Goal: Ask a question

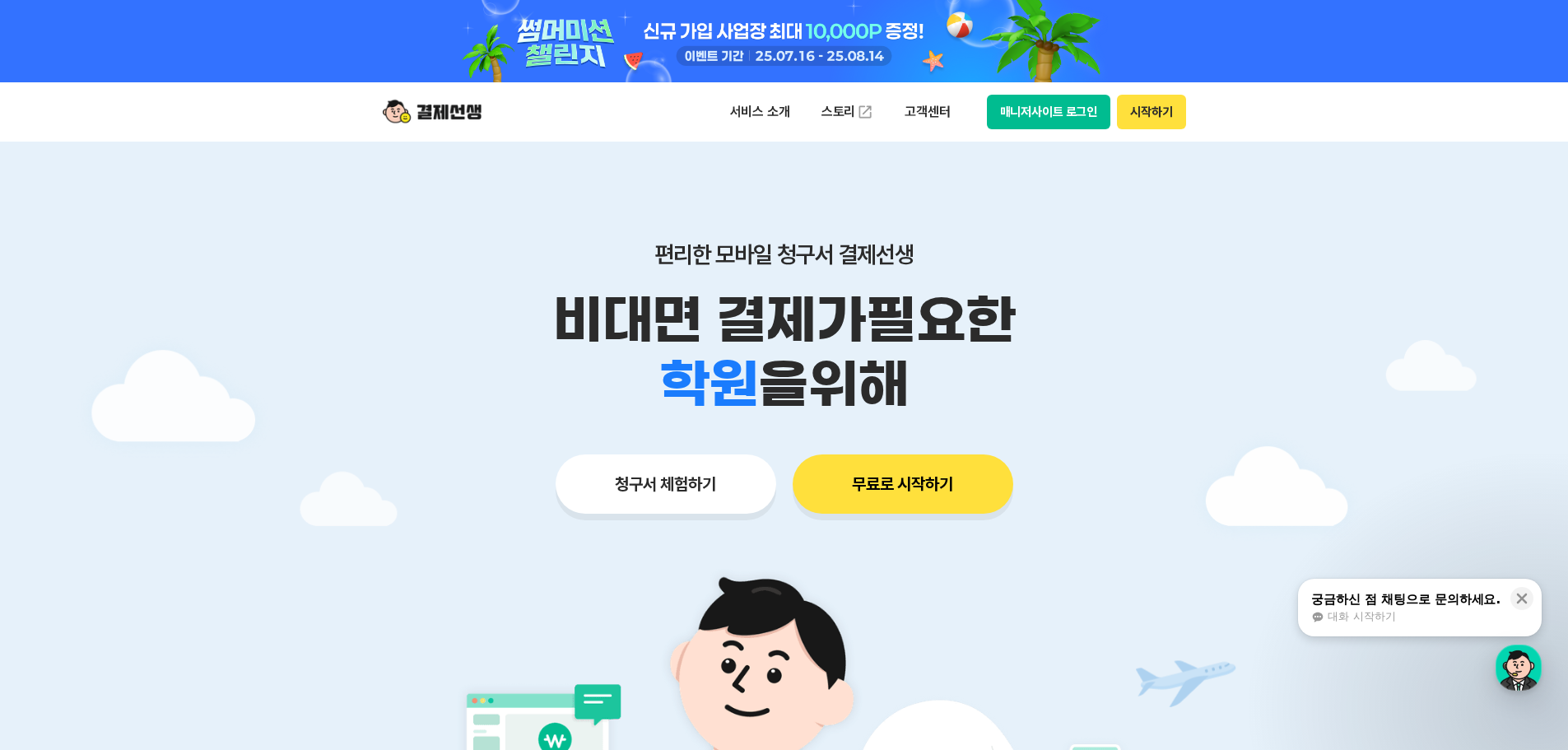
click at [1129, 112] on button "시작하기" at bounding box center [1151, 112] width 68 height 34
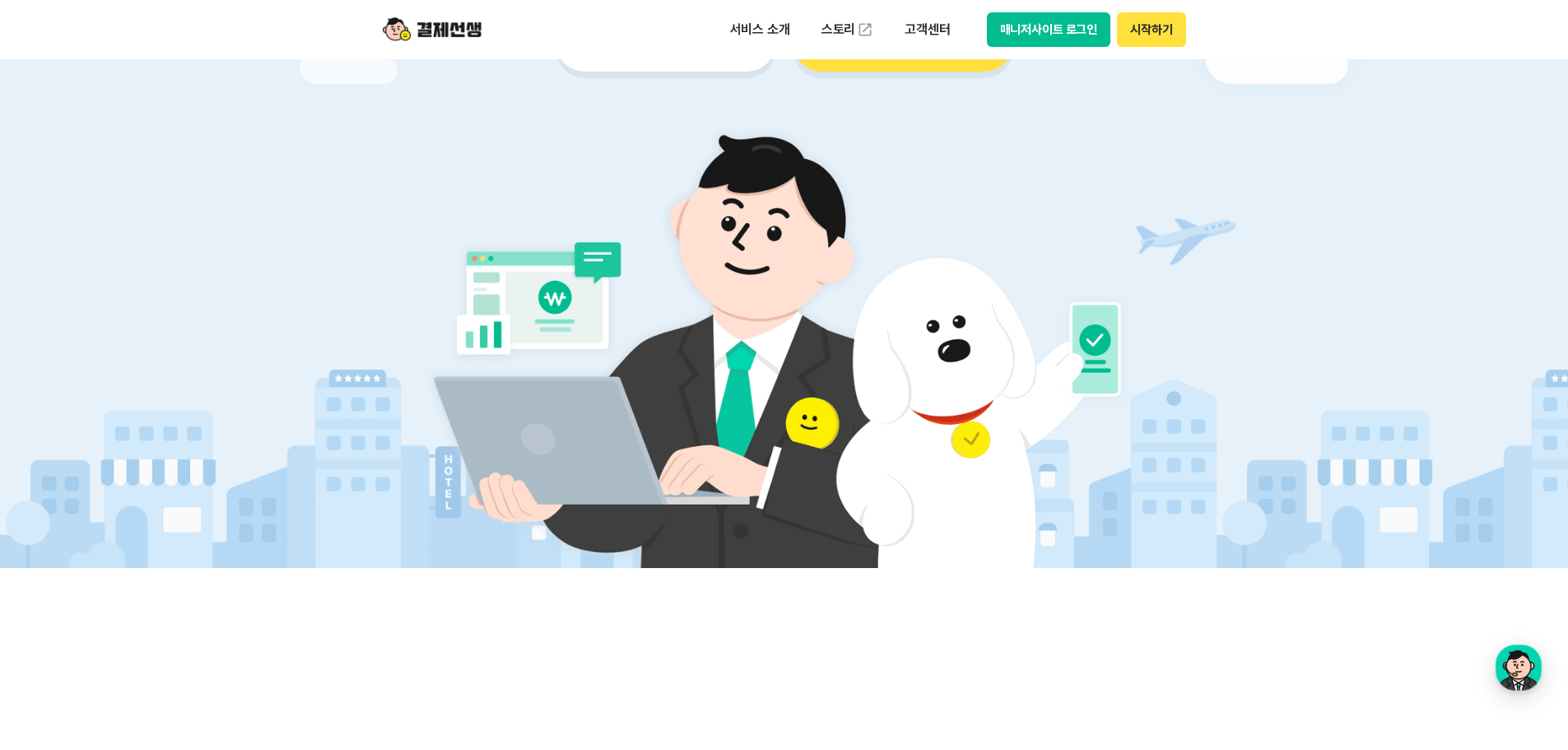
scroll to position [659, 0]
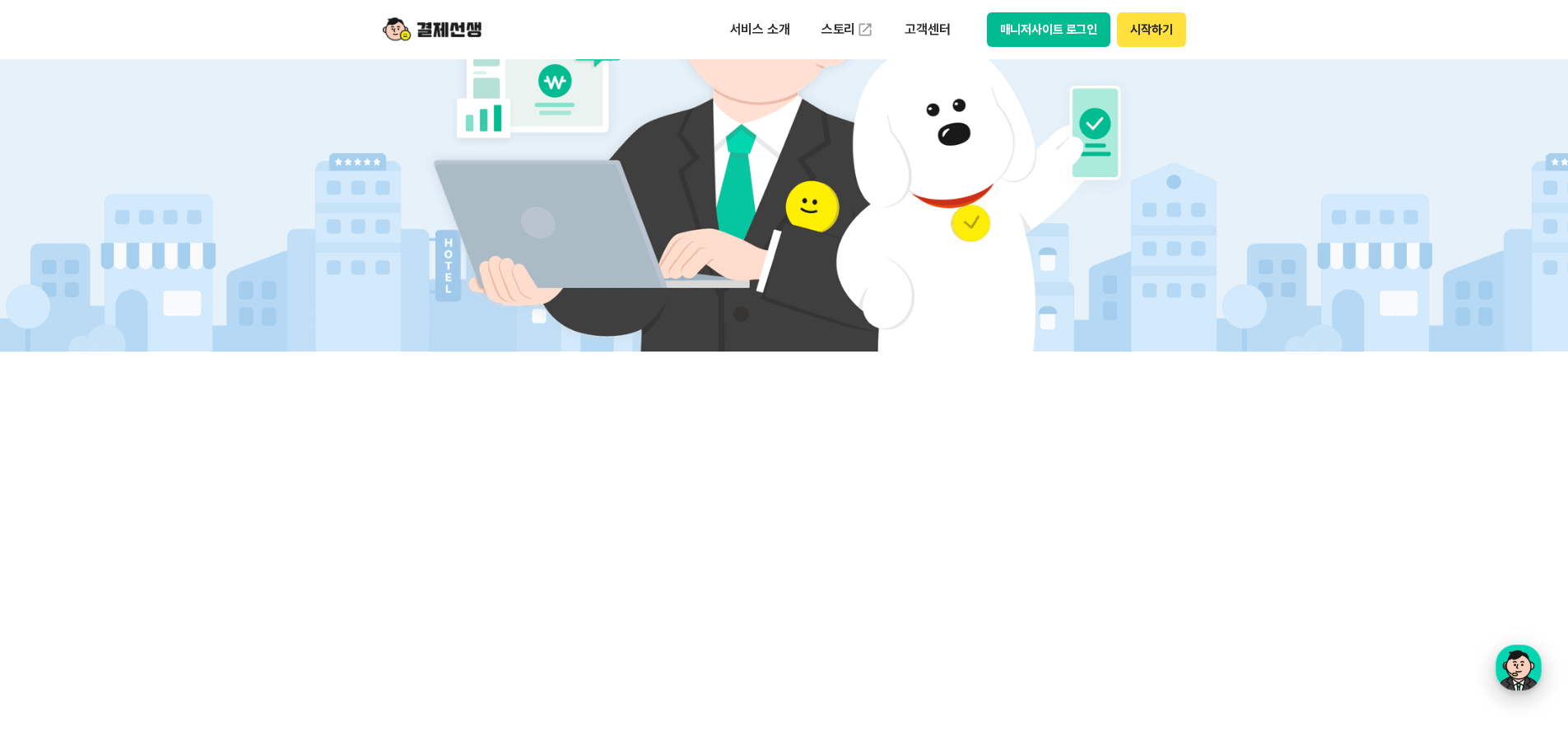
click at [1522, 672] on div "button" at bounding box center [1519, 668] width 46 height 46
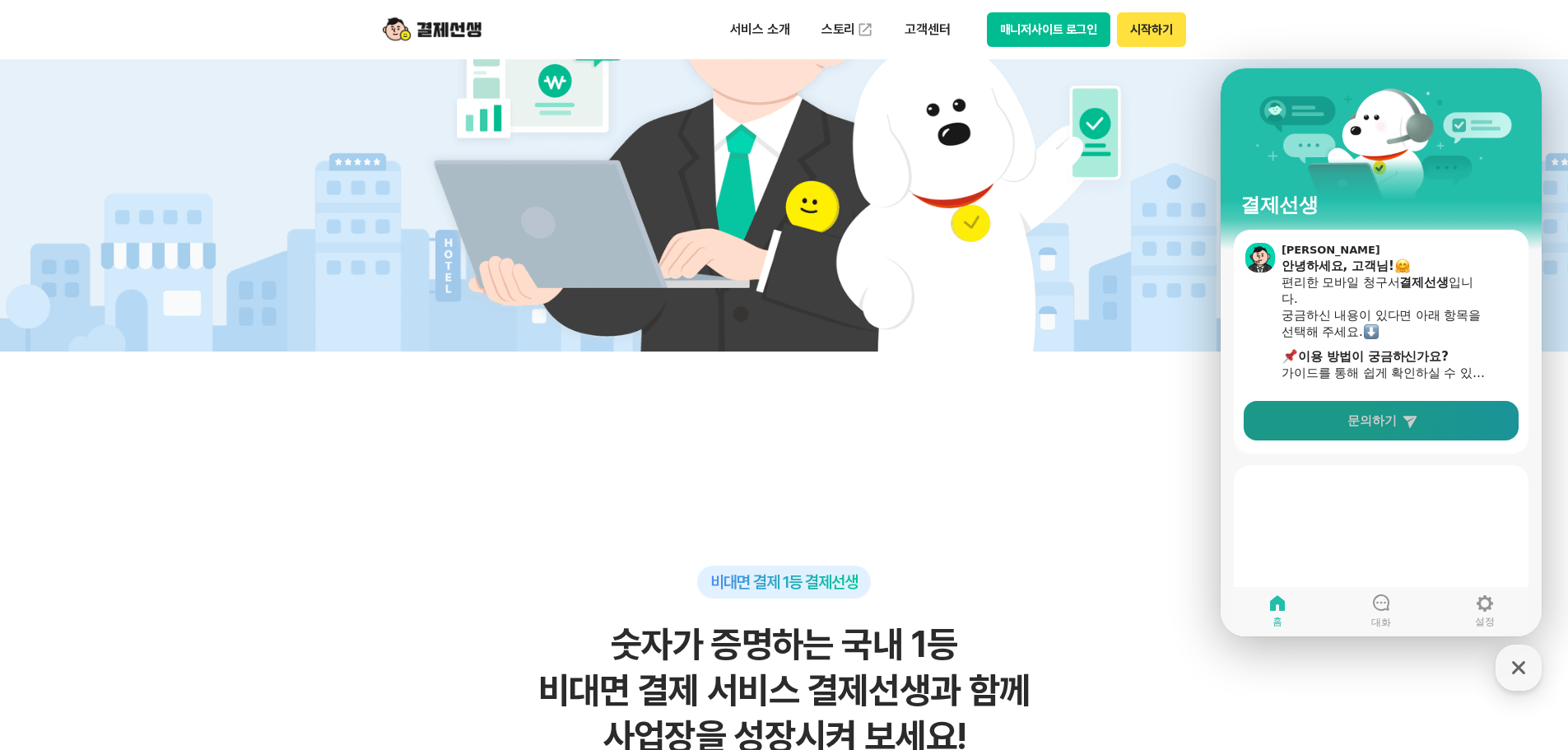
click at [1429, 415] on link "문의하기" at bounding box center [1381, 421] width 275 height 40
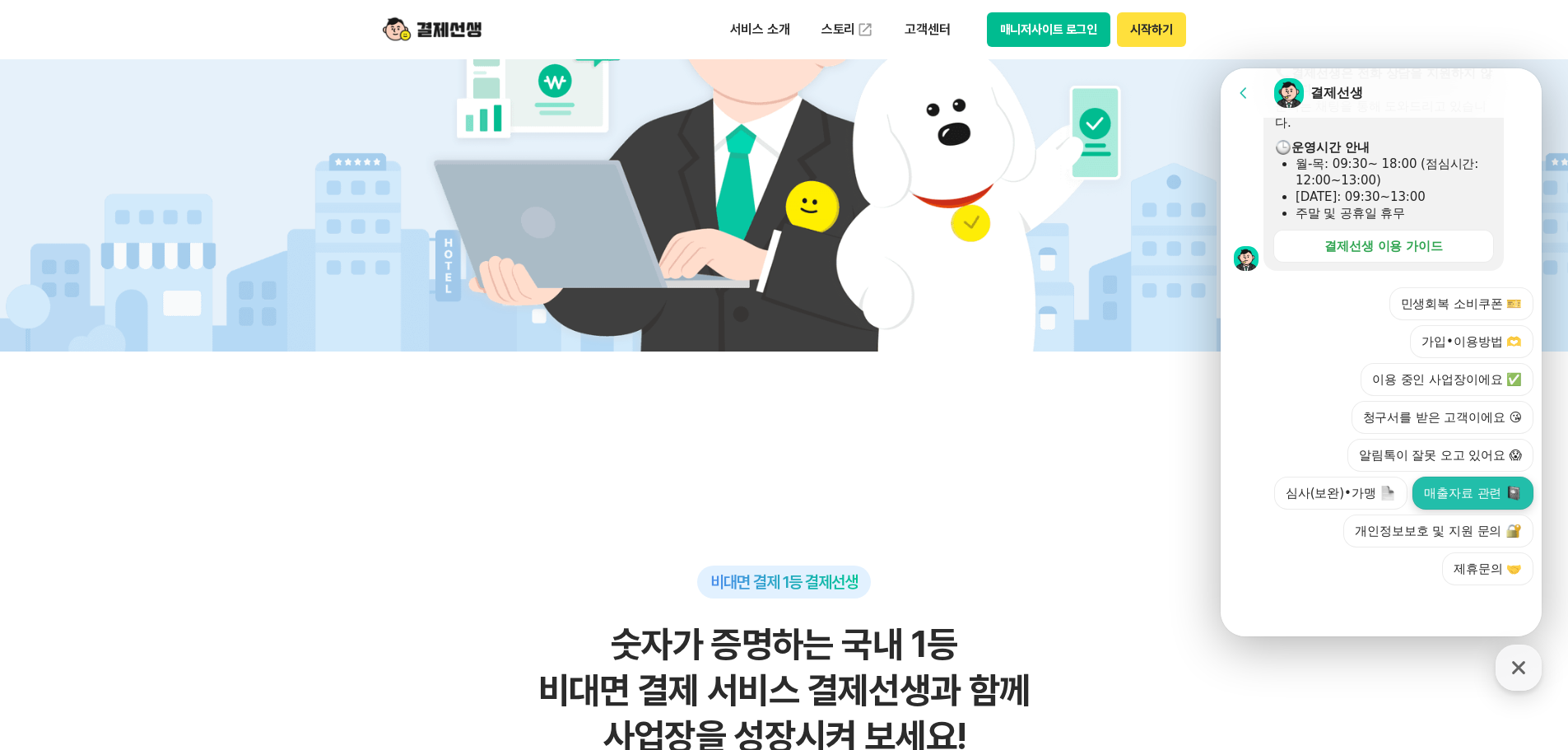
scroll to position [1153, 0]
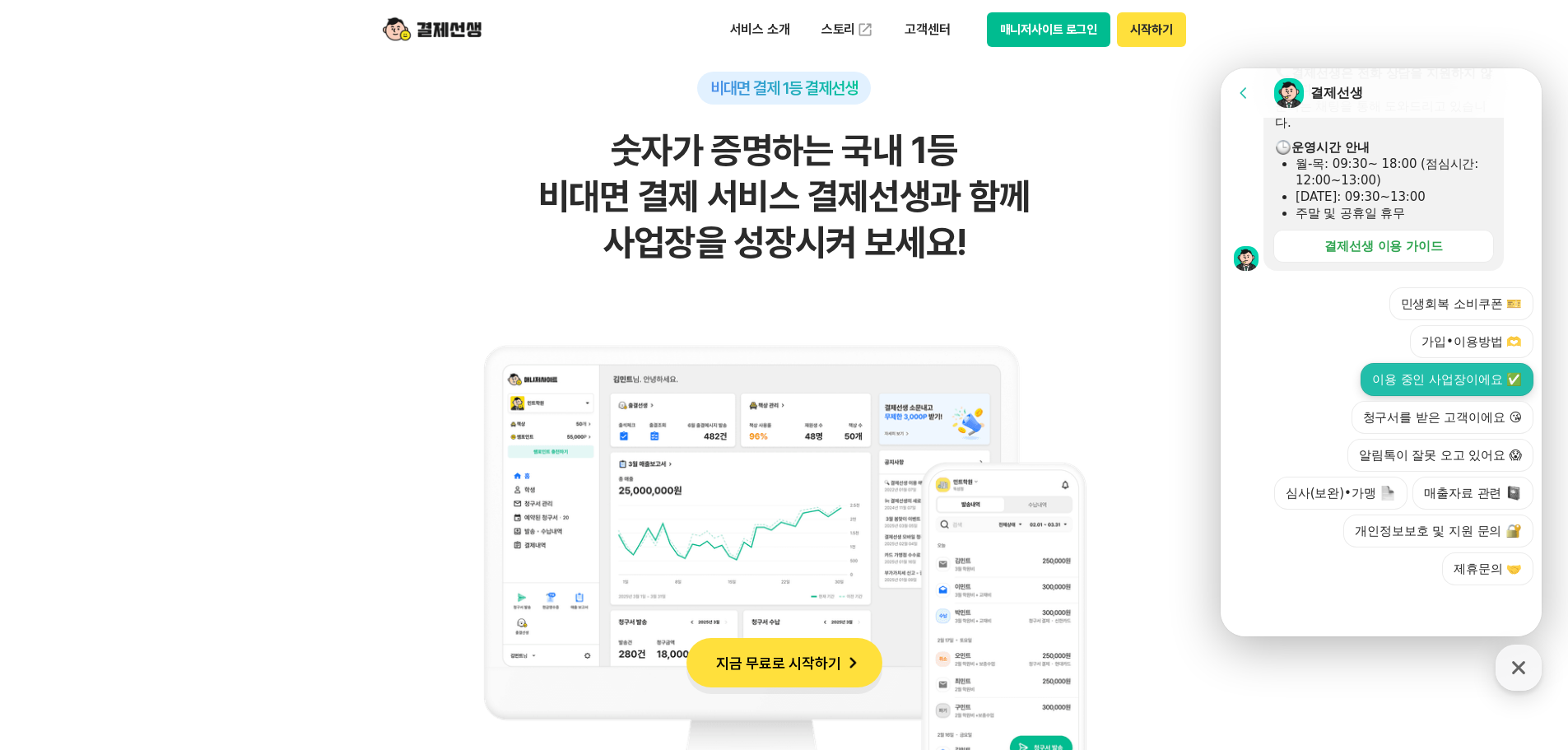
click at [1455, 382] on button "이용 중인 사업장이에요 ✅" at bounding box center [1447, 379] width 173 height 33
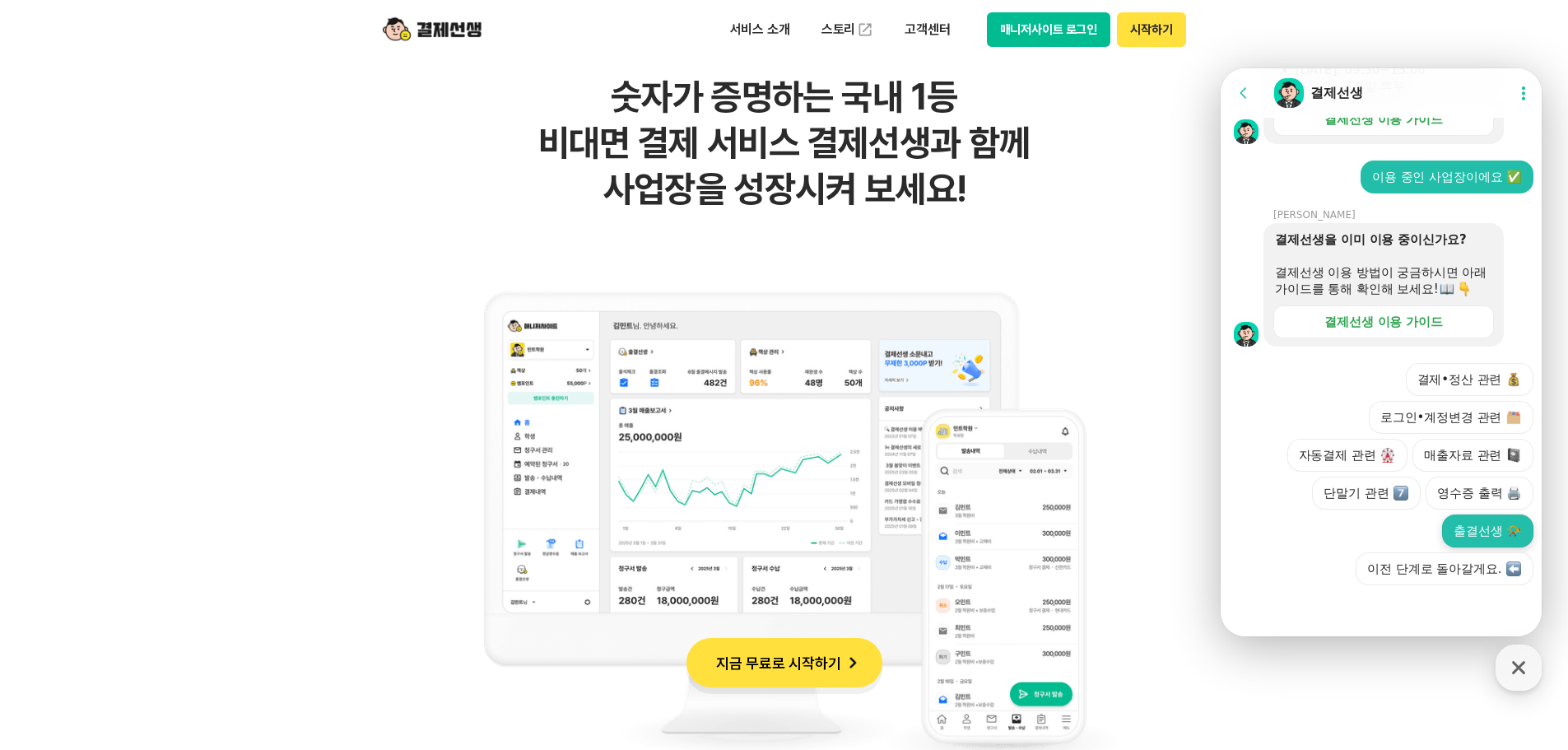
scroll to position [1235, 0]
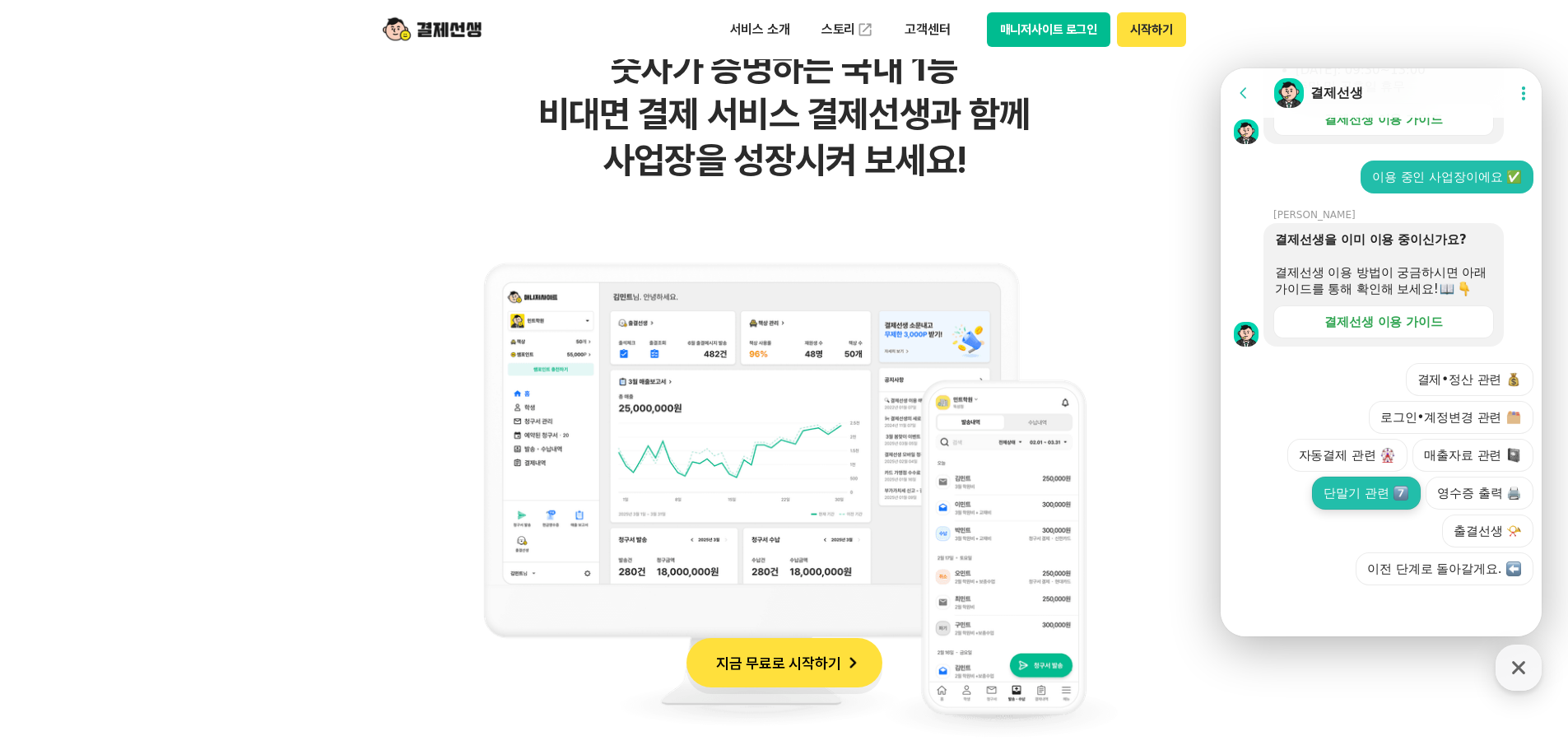
click at [1340, 491] on button "단말기 관련" at bounding box center [1366, 493] width 109 height 33
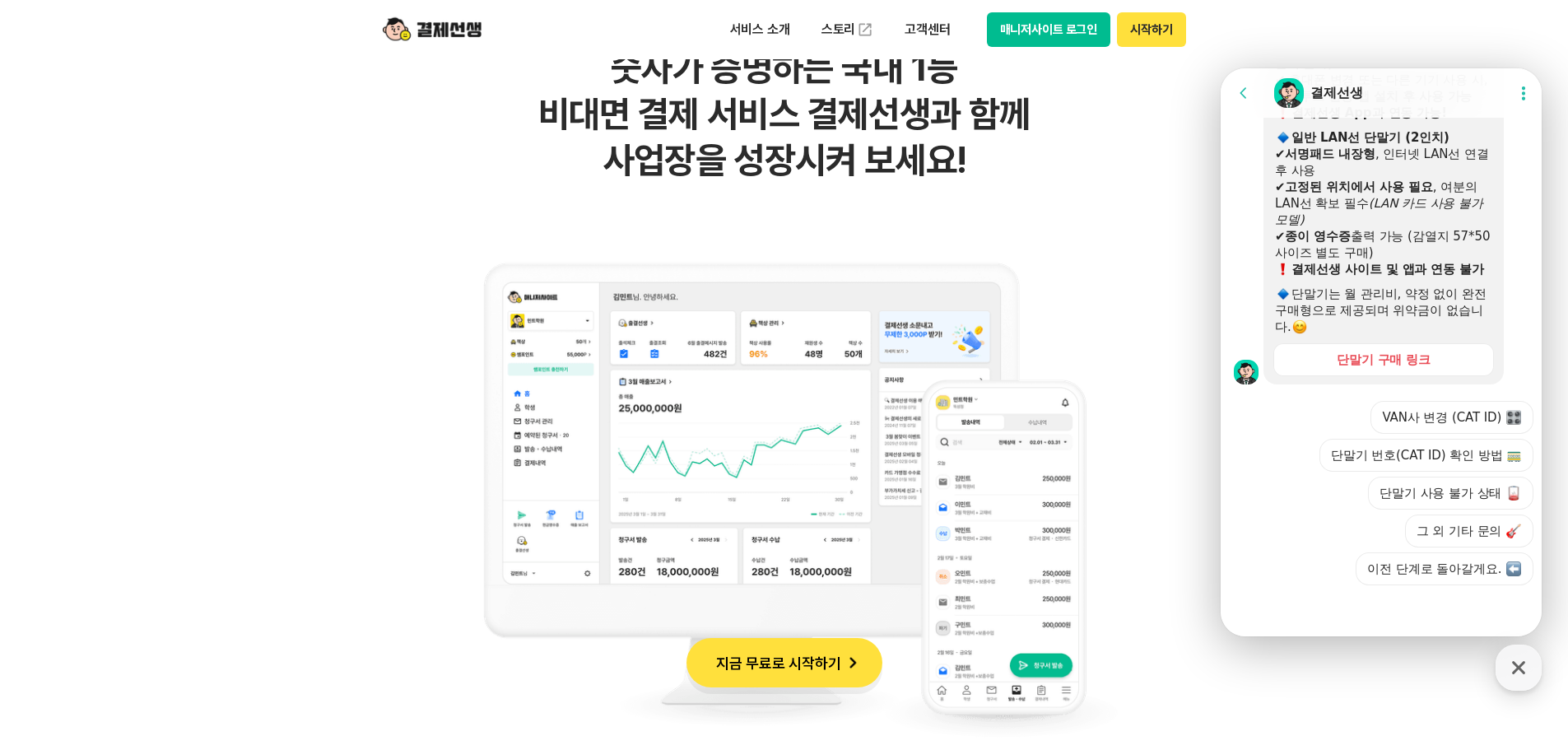
scroll to position [1200, 0]
click at [1497, 538] on button "그 외 기타 문의" at bounding box center [1468, 531] width 128 height 33
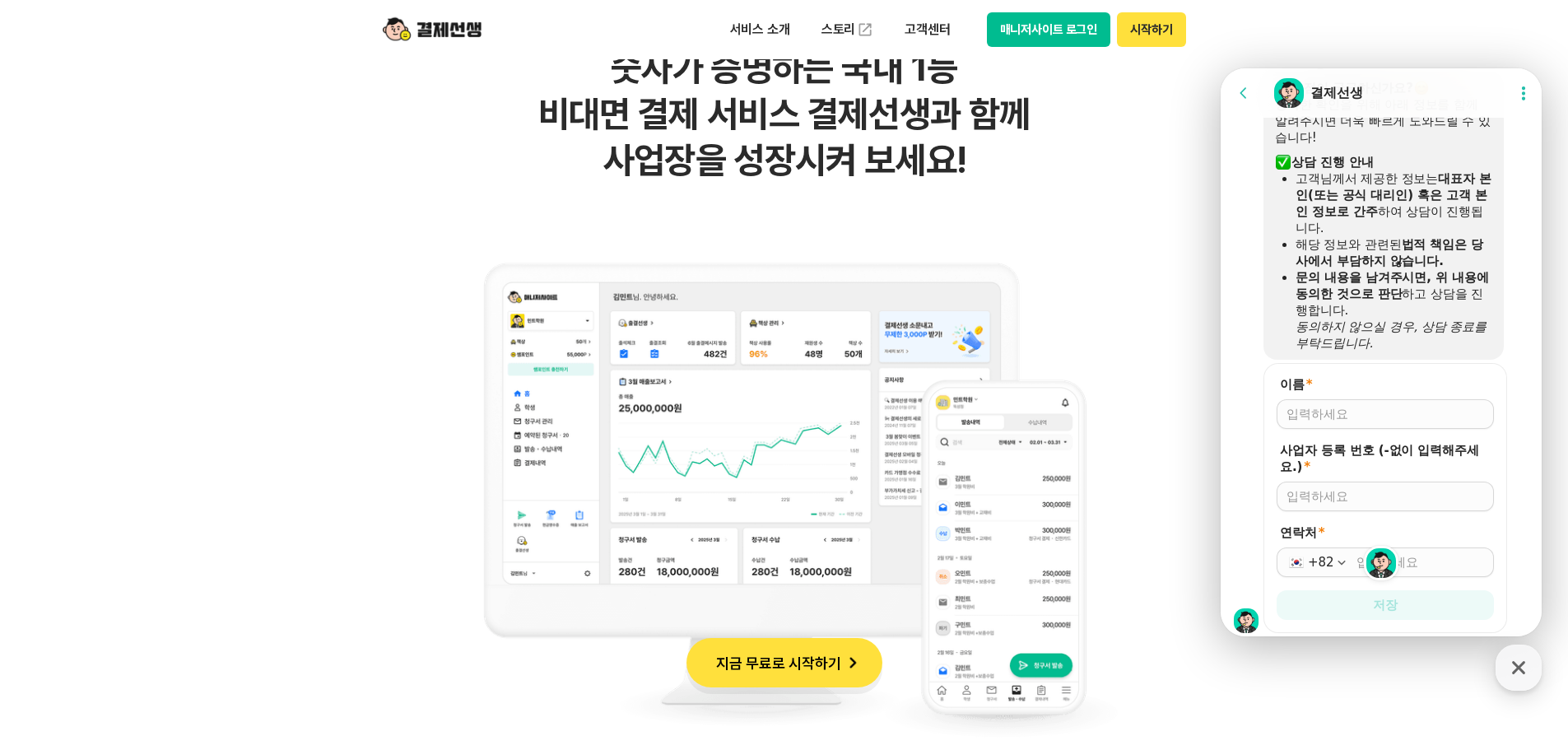
scroll to position [1460, 0]
